Goal: Obtain resource: Obtain resource

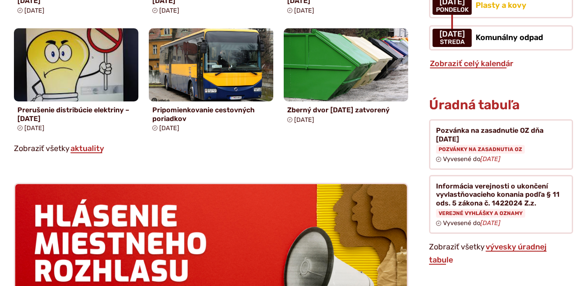
scroll to position [714, 0]
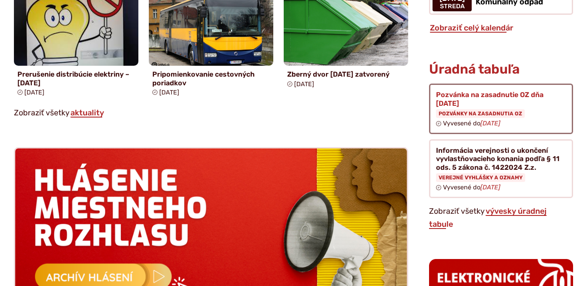
click at [461, 85] on figure at bounding box center [501, 108] width 144 height 50
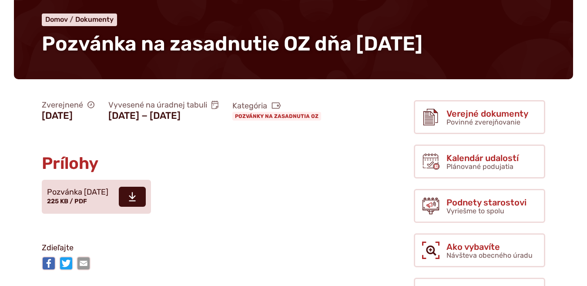
scroll to position [71, 0]
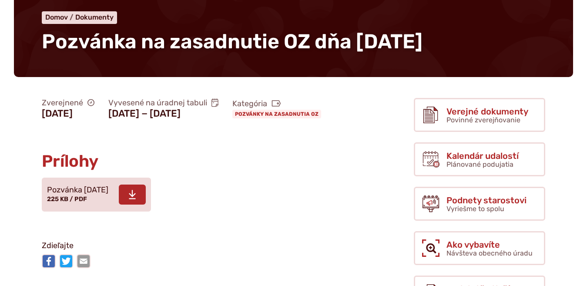
click at [145, 204] on span at bounding box center [132, 194] width 27 height 20
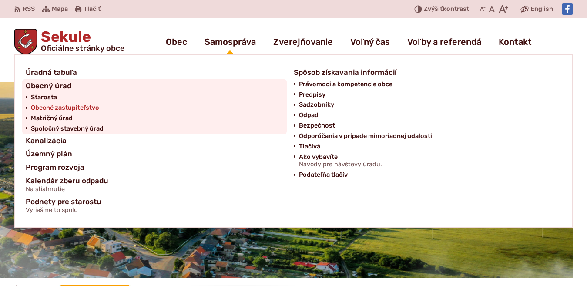
click at [87, 107] on span "Obecné zastupiteľstvo" at bounding box center [65, 108] width 68 height 10
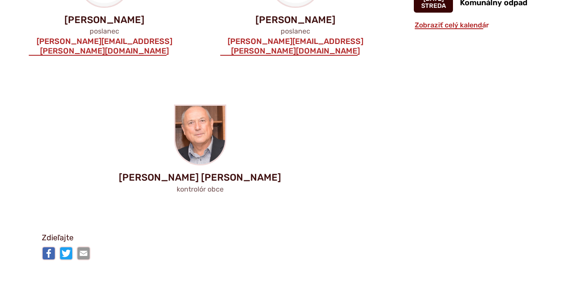
scroll to position [857, 0]
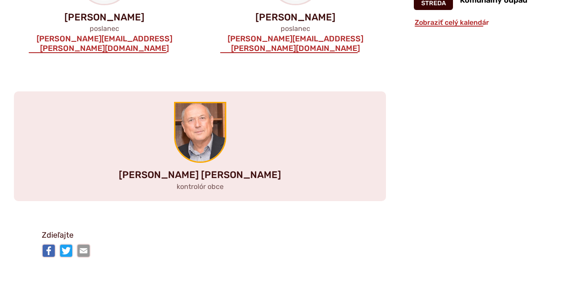
click at [212, 103] on img at bounding box center [200, 132] width 50 height 58
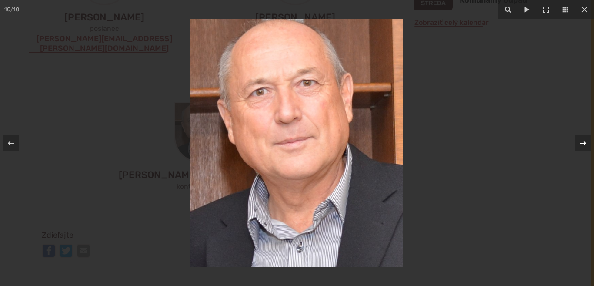
click at [585, 143] on icon at bounding box center [583, 142] width 6 height 4
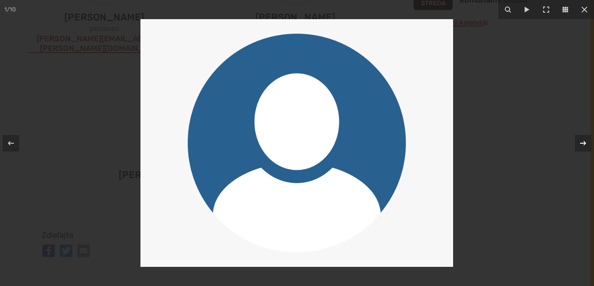
click at [586, 148] on icon at bounding box center [583, 143] width 10 height 10
click at [583, 13] on icon at bounding box center [584, 9] width 10 height 10
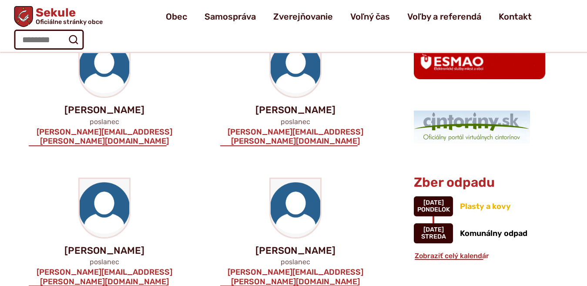
scroll to position [607, 0]
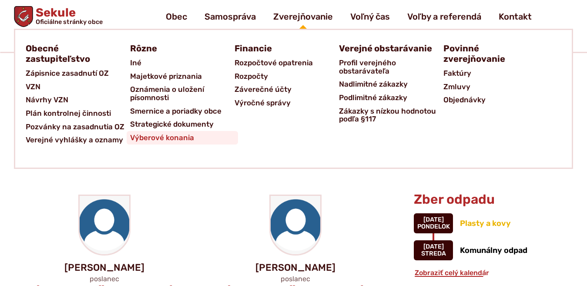
click at [180, 140] on span "Výberové konania" at bounding box center [162, 137] width 64 height 13
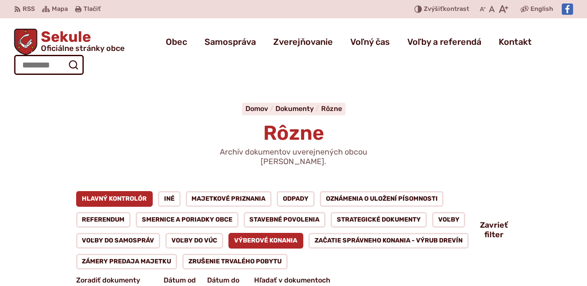
click at [106, 191] on link "Hlavný kontrolór" at bounding box center [114, 199] width 77 height 16
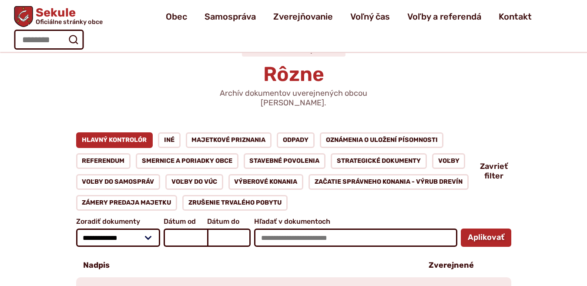
scroll to position [36, 0]
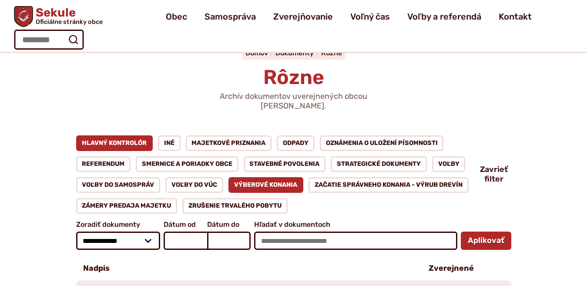
click at [263, 177] on link "Výberové konania" at bounding box center [265, 185] width 75 height 16
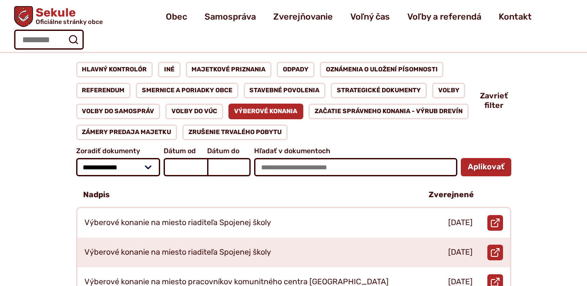
scroll to position [107, 0]
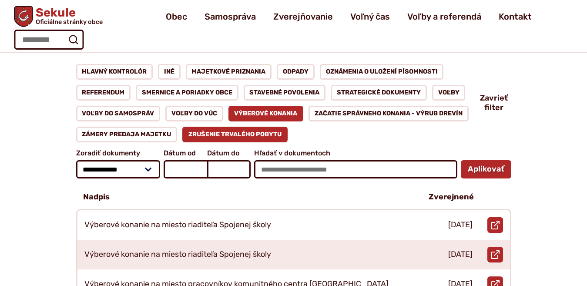
click at [230, 127] on link "Zrušenie trvalého pobytu" at bounding box center [234, 135] width 105 height 16
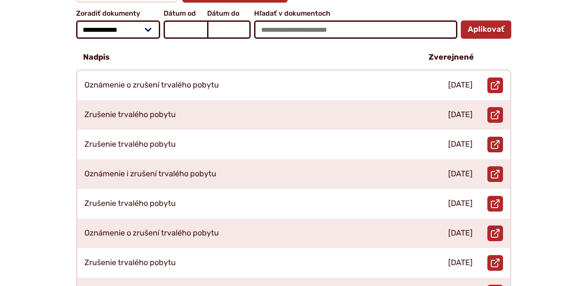
scroll to position [250, 0]
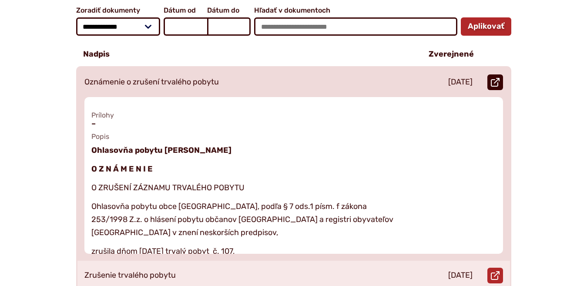
click at [495, 78] on icon at bounding box center [494, 82] width 9 height 9
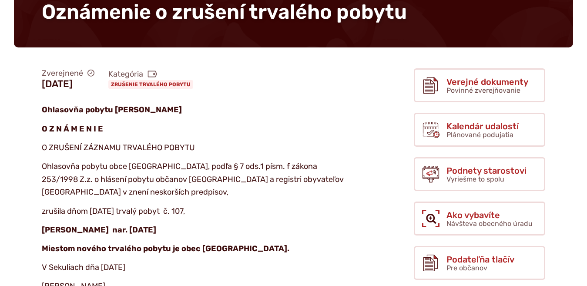
scroll to position [107, 0]
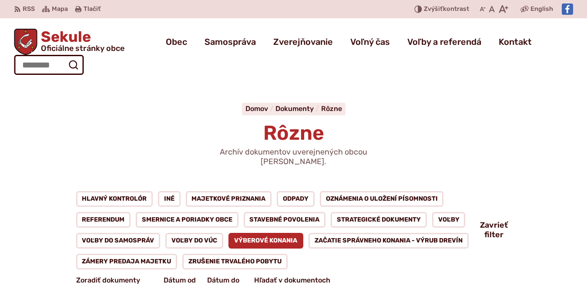
scroll to position [107, 0]
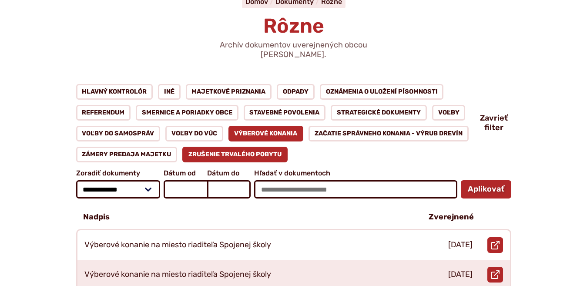
click at [234, 147] on link "Zrušenie trvalého pobytu" at bounding box center [234, 155] width 105 height 16
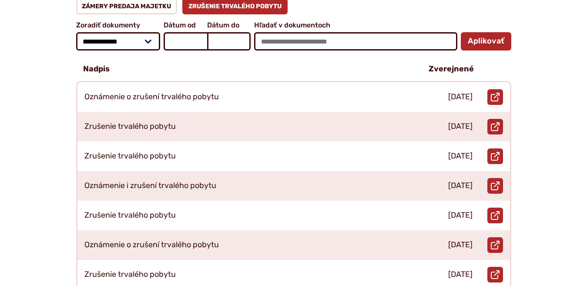
scroll to position [250, 0]
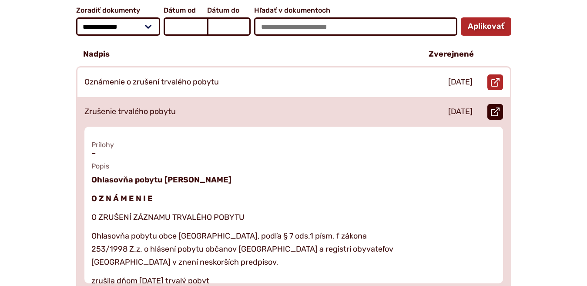
click at [491, 107] on use at bounding box center [494, 111] width 9 height 9
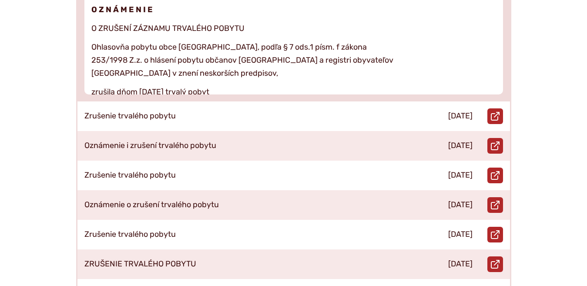
scroll to position [460, 0]
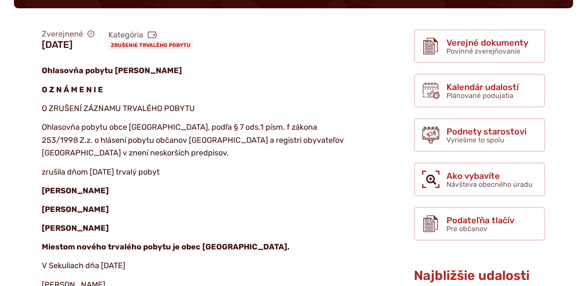
scroll to position [143, 0]
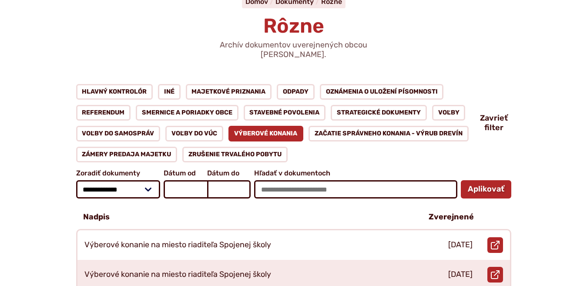
scroll to position [107, 0]
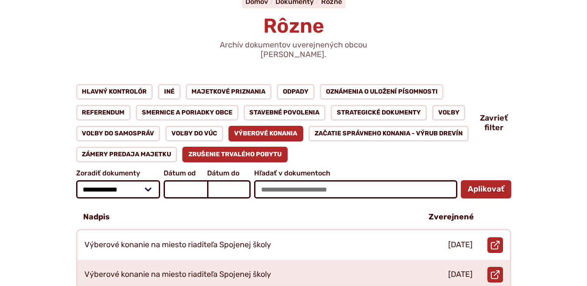
click at [262, 147] on link "Zrušenie trvalého pobytu" at bounding box center [234, 155] width 105 height 16
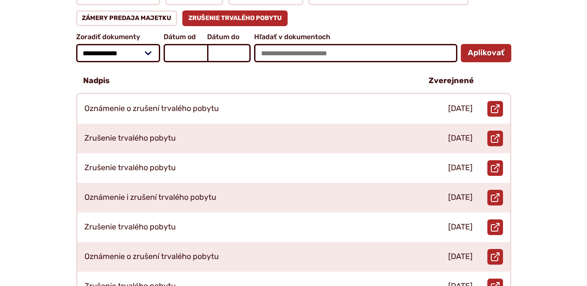
scroll to position [226, 0]
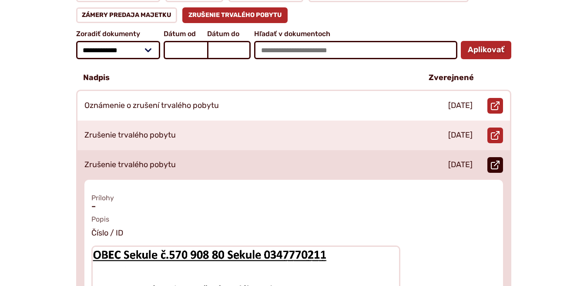
click at [494, 160] on icon at bounding box center [494, 164] width 9 height 9
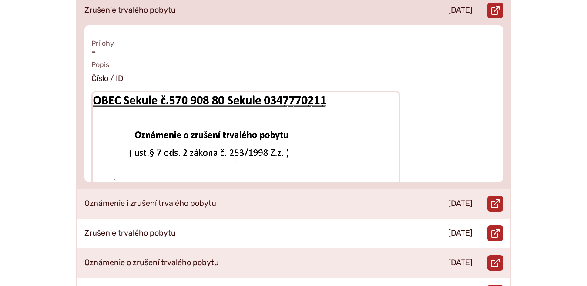
scroll to position [417, 0]
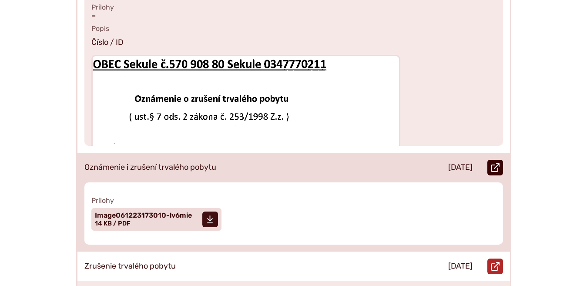
click at [493, 163] on icon at bounding box center [494, 167] width 9 height 9
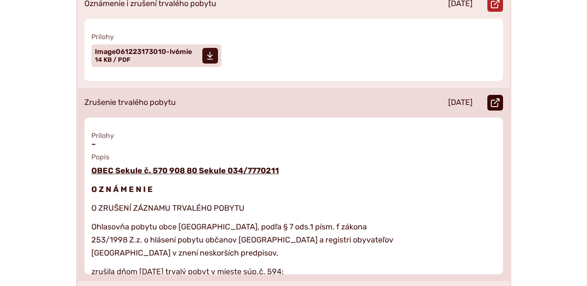
click at [496, 98] on use at bounding box center [494, 102] width 9 height 9
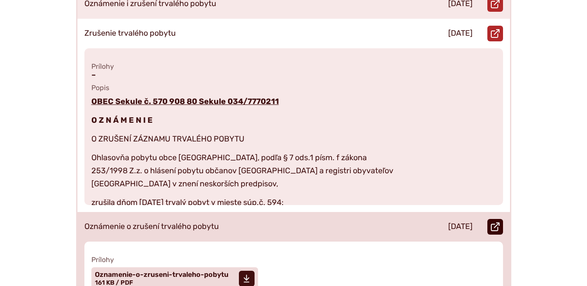
click at [497, 222] on icon at bounding box center [494, 226] width 9 height 9
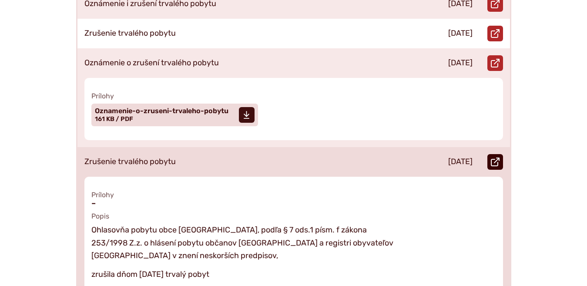
click at [496, 157] on icon at bounding box center [494, 161] width 9 height 9
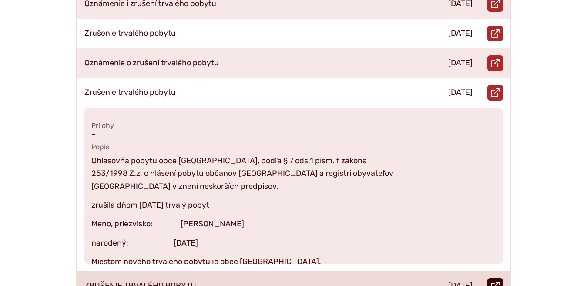
click at [495, 281] on icon at bounding box center [494, 285] width 9 height 9
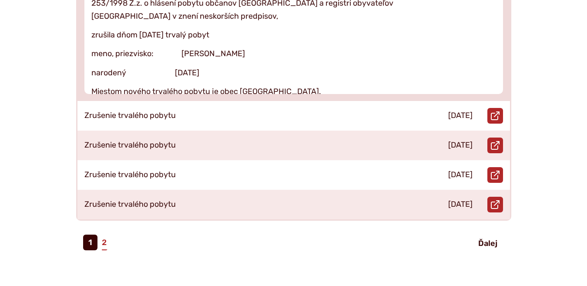
scroll to position [620, 0]
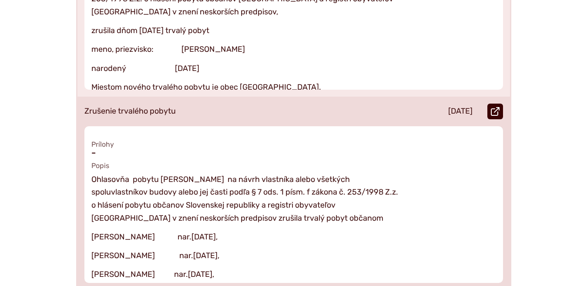
click at [494, 107] on icon at bounding box center [494, 111] width 9 height 9
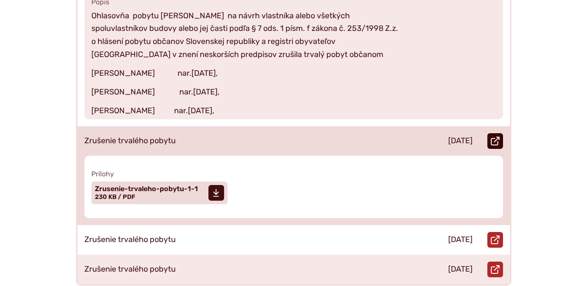
click at [493, 137] on icon at bounding box center [494, 141] width 9 height 9
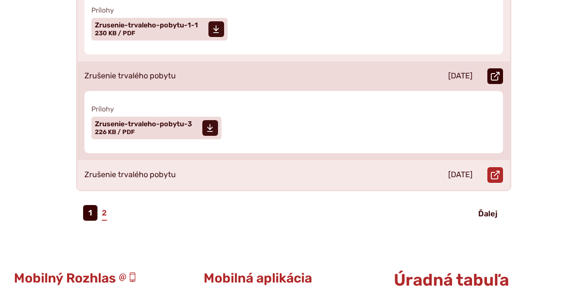
click at [497, 72] on use at bounding box center [494, 76] width 9 height 9
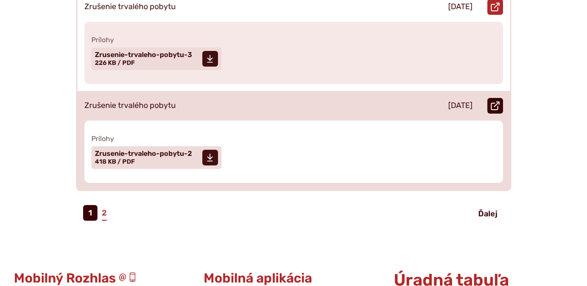
click at [498, 101] on icon at bounding box center [494, 105] width 9 height 9
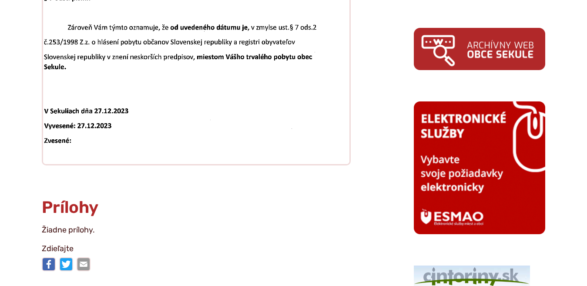
scroll to position [500, 0]
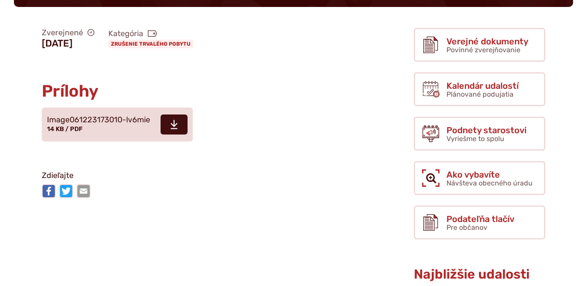
scroll to position [143, 0]
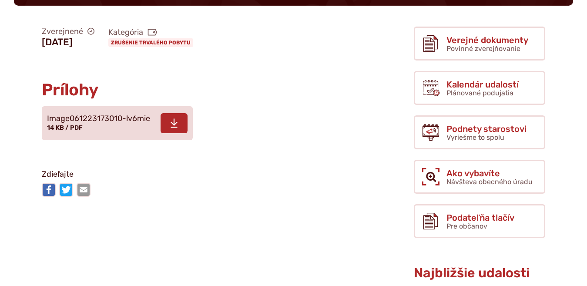
click at [162, 125] on span at bounding box center [173, 123] width 27 height 20
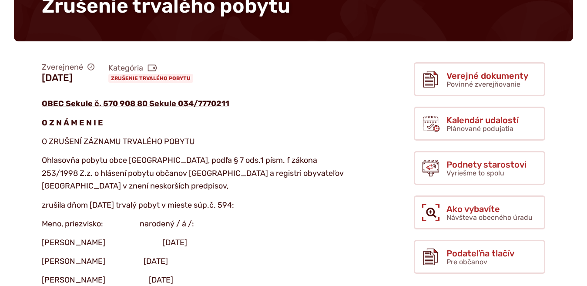
scroll to position [202, 0]
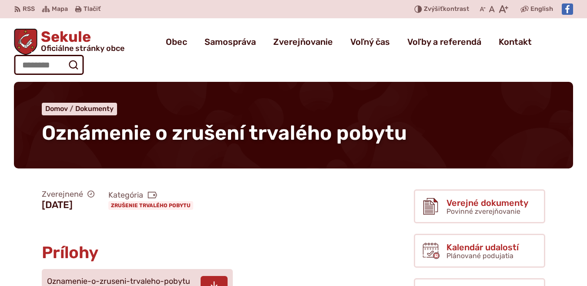
click at [214, 280] on icon at bounding box center [214, 285] width 8 height 10
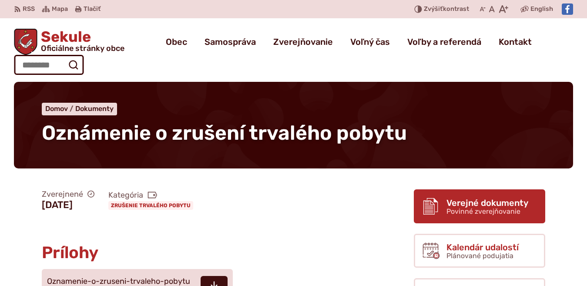
click at [522, 198] on span "Verejné dokumenty" at bounding box center [487, 203] width 82 height 10
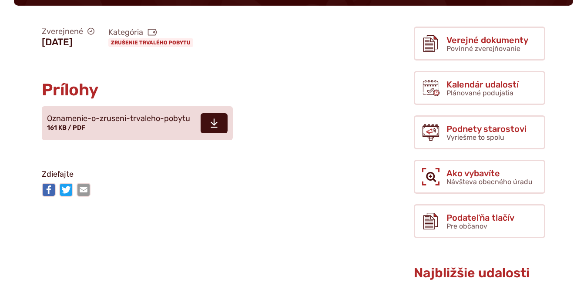
scroll to position [226, 0]
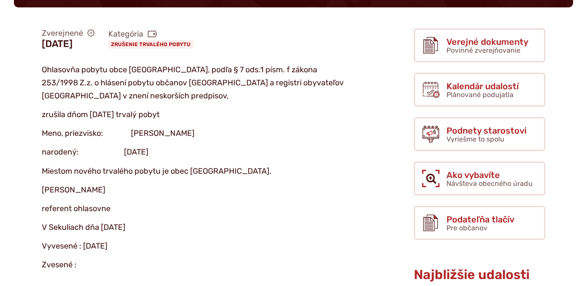
scroll to position [143, 0]
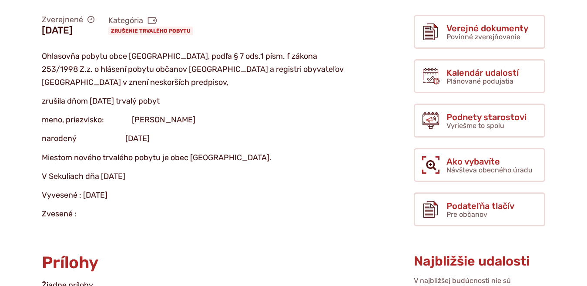
scroll to position [167, 0]
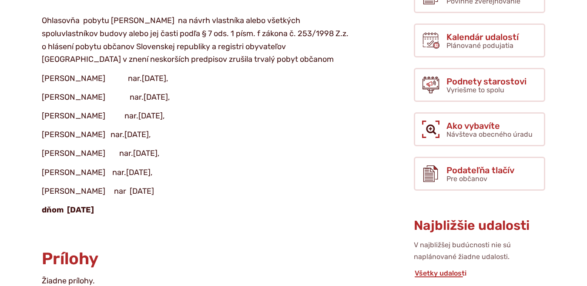
scroll to position [163, 0]
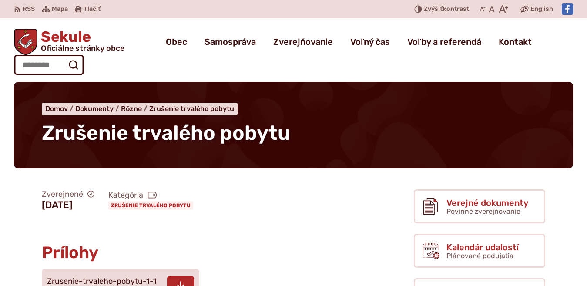
click at [177, 280] on icon at bounding box center [181, 285] width 8 height 10
click at [183, 276] on span at bounding box center [175, 286] width 27 height 20
click at [176, 281] on use at bounding box center [174, 285] width 7 height 9
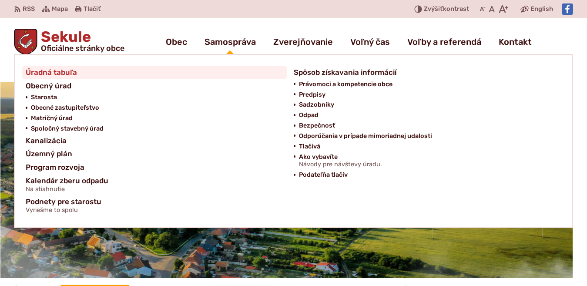
click at [70, 74] on span "Úradná tabuľa" at bounding box center [51, 72] width 51 height 13
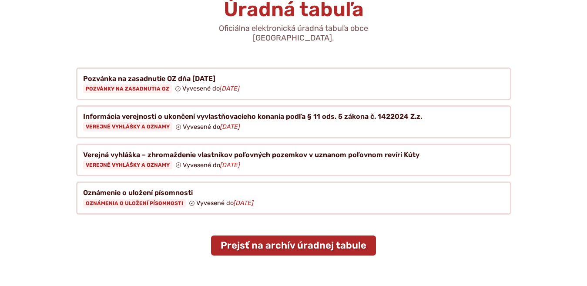
scroll to position [107, 0]
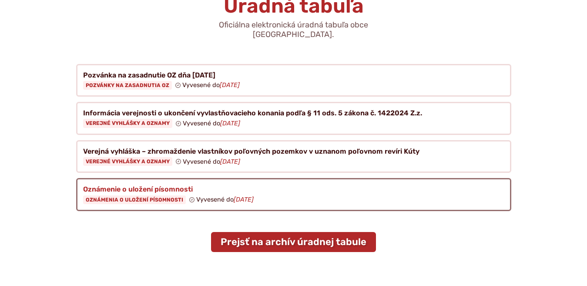
click at [128, 188] on figure at bounding box center [293, 194] width 435 height 33
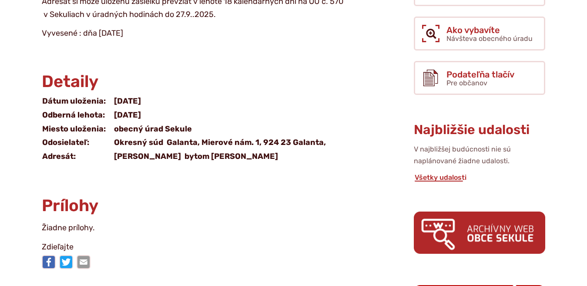
scroll to position [321, 0]
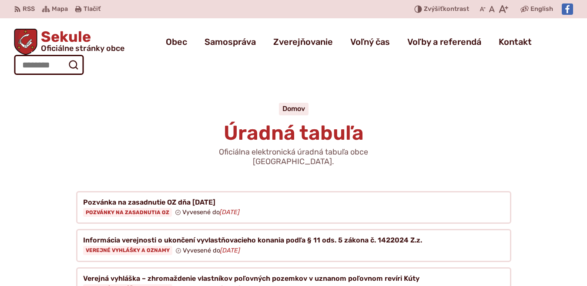
scroll to position [107, 0]
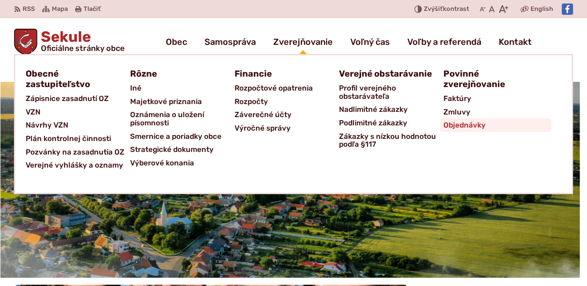
click at [454, 127] on span "Objednávky" at bounding box center [464, 124] width 42 height 13
